Goal: Task Accomplishment & Management: Use online tool/utility

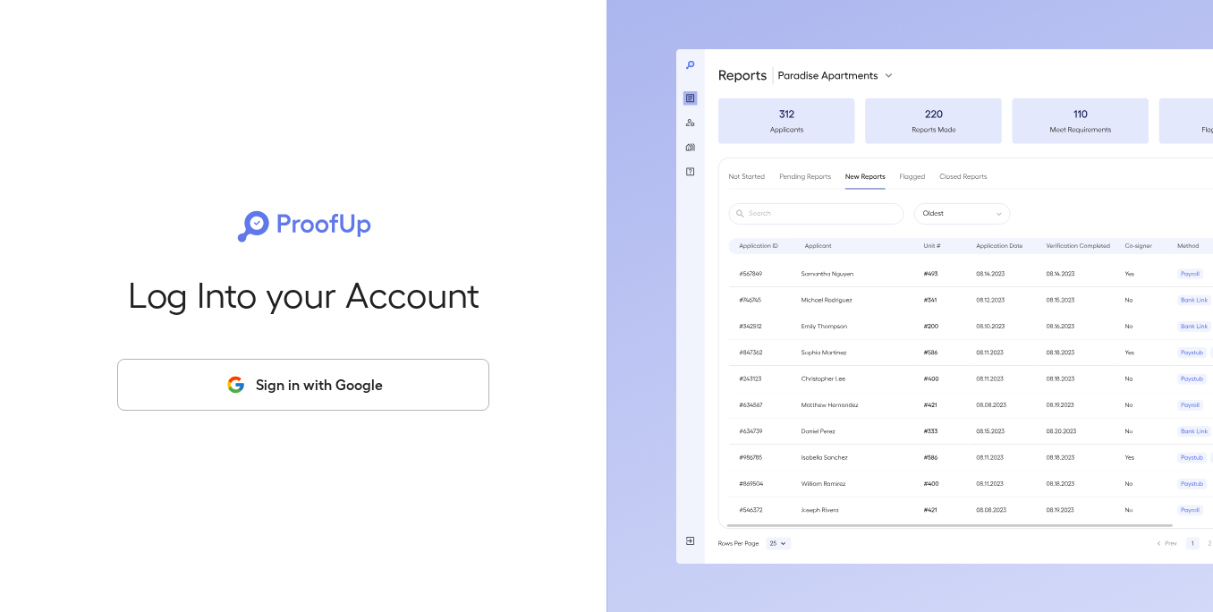
click at [358, 393] on button "Sign in with Google" at bounding box center [303, 385] width 372 height 52
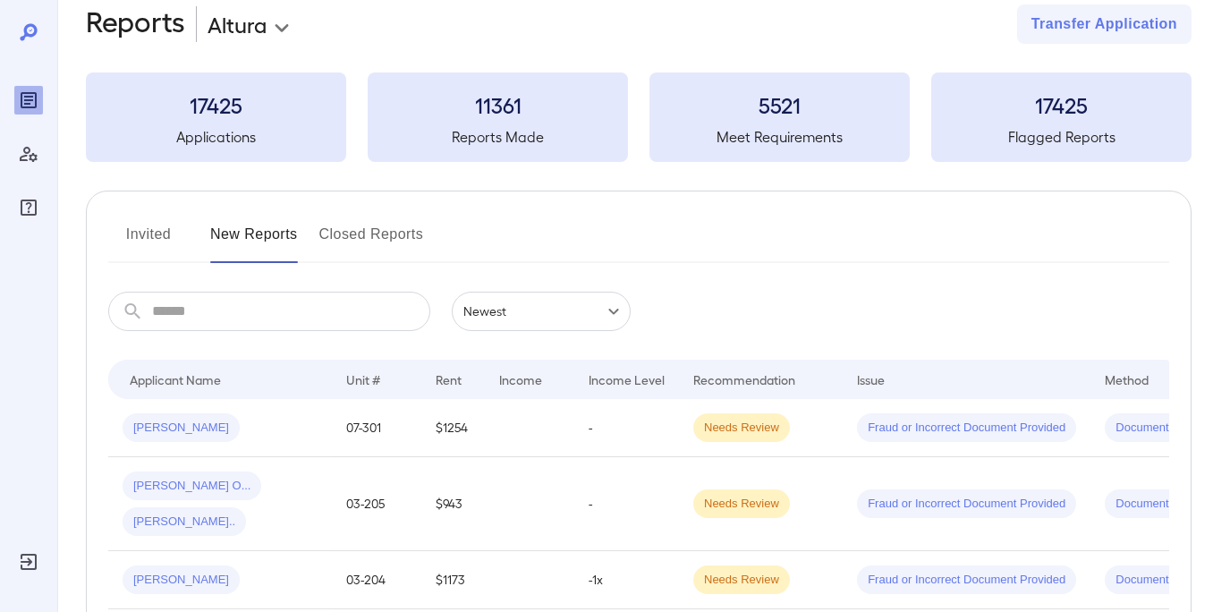
scroll to position [34, 0]
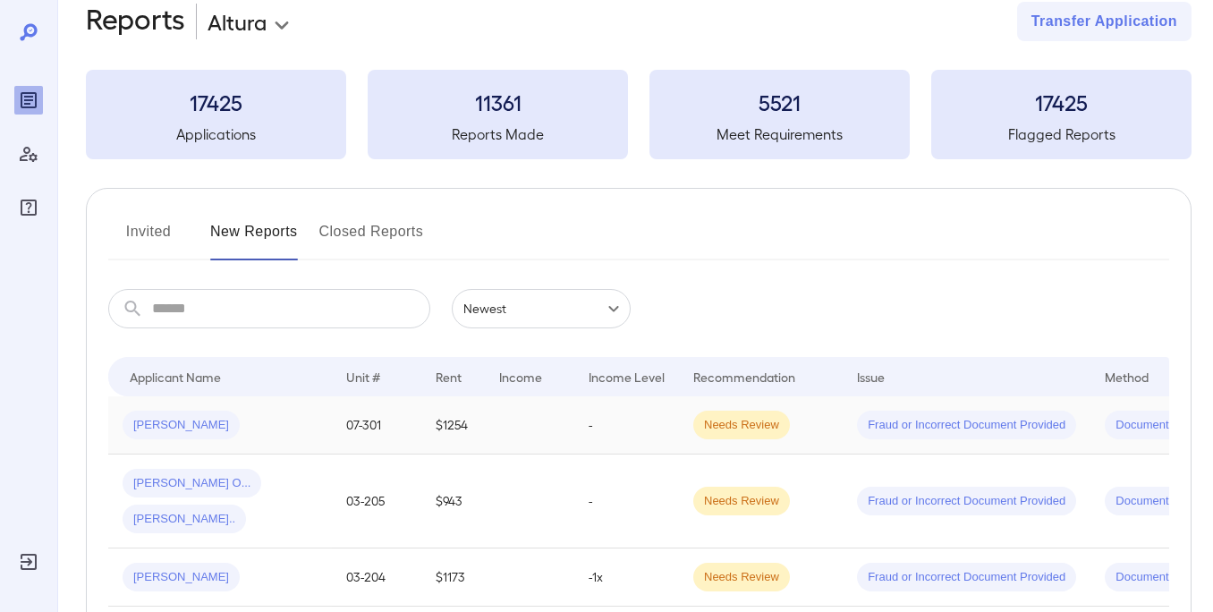
click at [273, 439] on td "[PERSON_NAME]" at bounding box center [220, 425] width 224 height 58
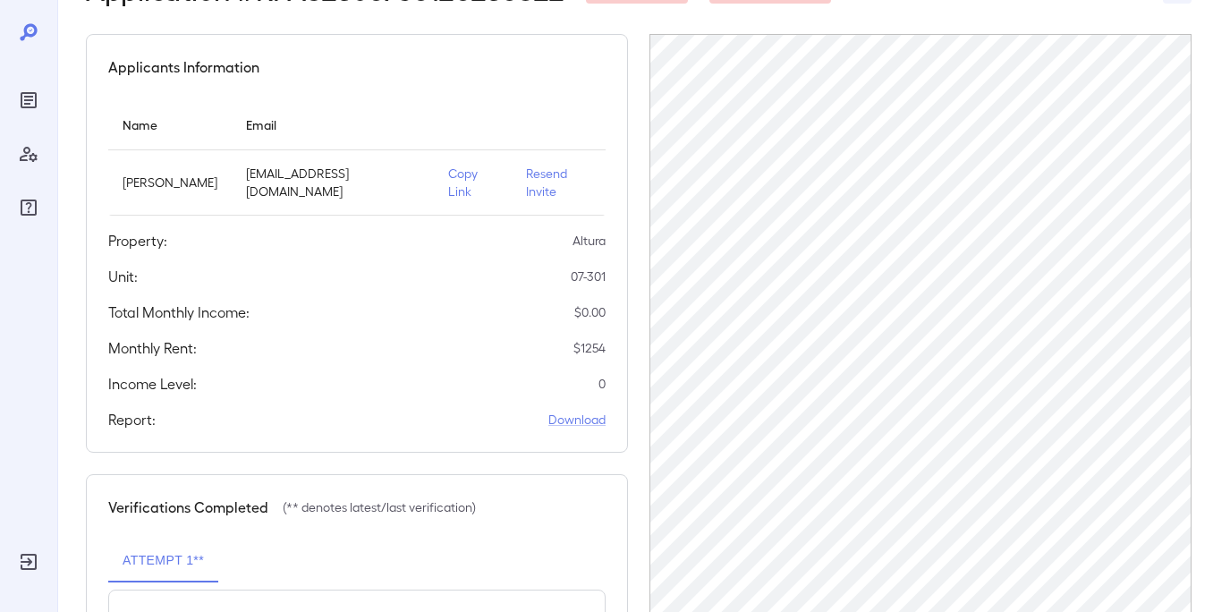
scroll to position [135, 0]
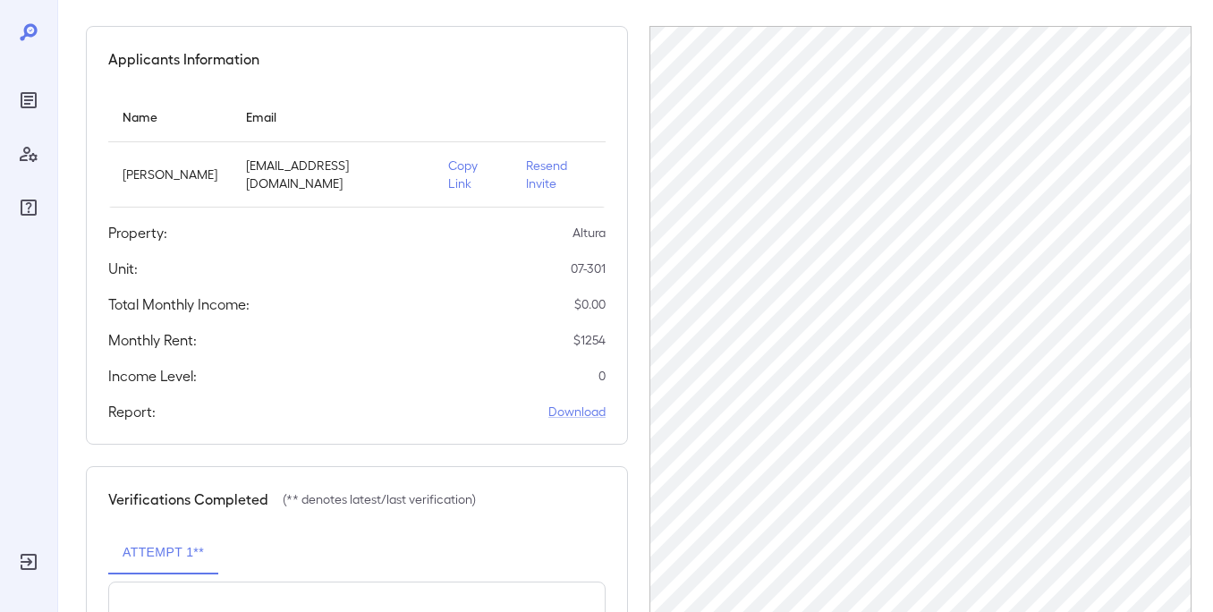
click at [479, 172] on p "Copy Link" at bounding box center [472, 174] width 48 height 36
